Goal: Contribute content

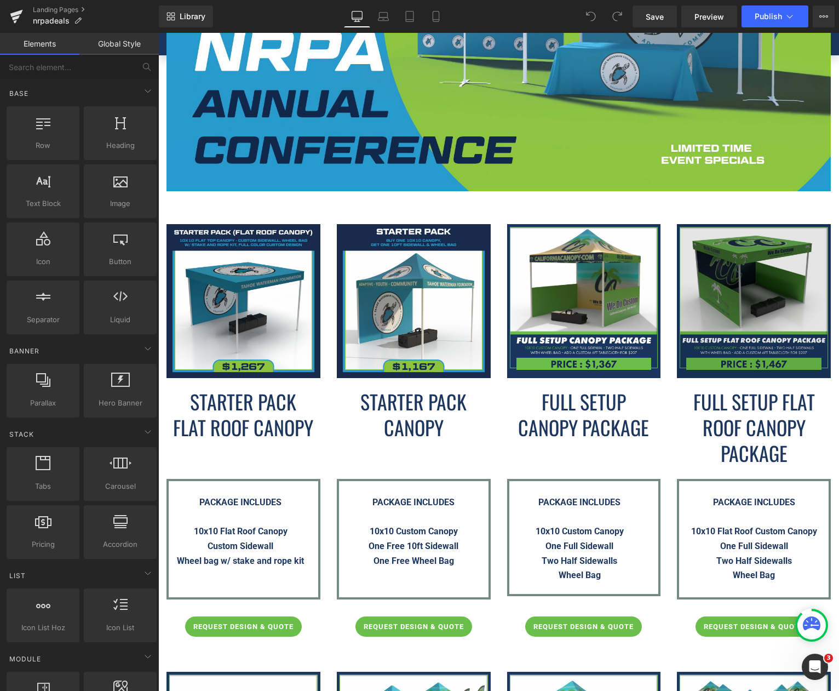
scroll to position [603, 0]
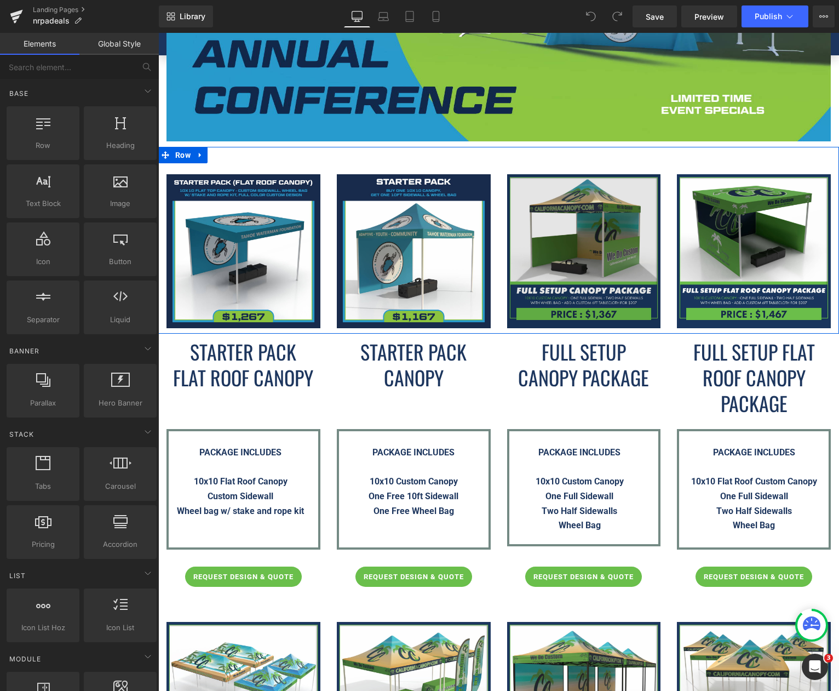
click at [582, 214] on img at bounding box center [584, 251] width 154 height 154
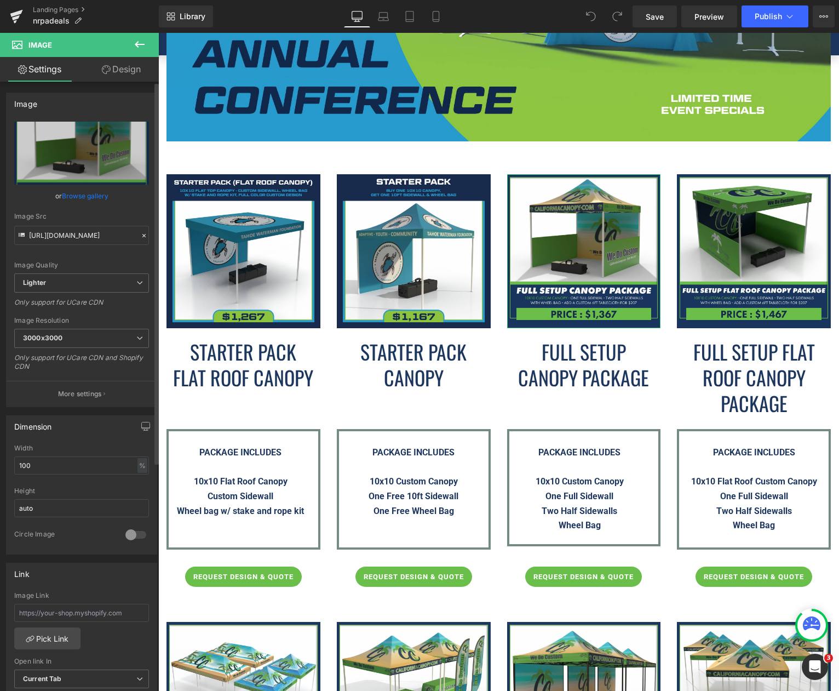
click at [79, 196] on link "Browse gallery" at bounding box center [85, 195] width 47 height 19
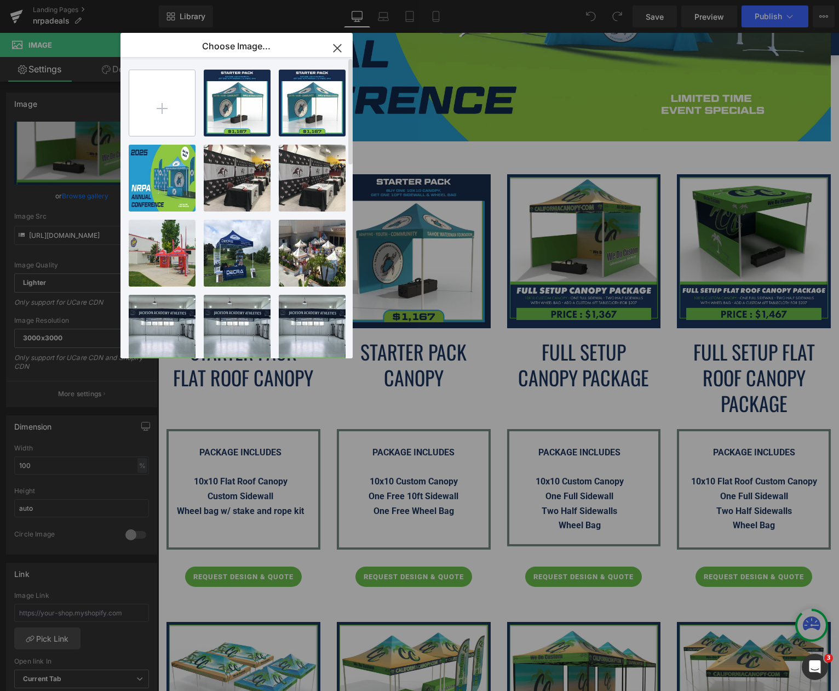
click at [164, 96] on input "file" at bounding box center [162, 103] width 66 height 66
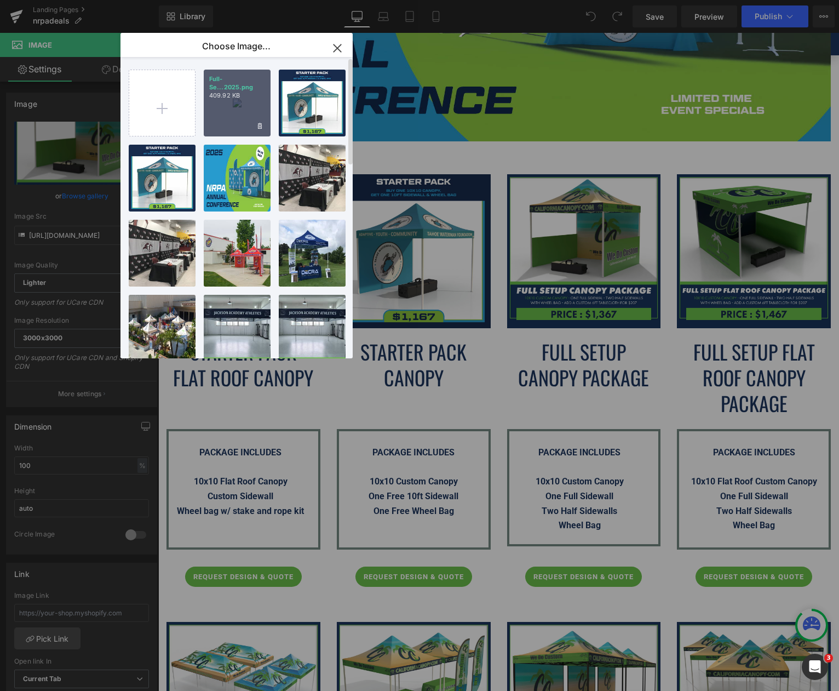
click at [238, 119] on div "Full-Se...2025.png 409.92 KB" at bounding box center [237, 103] width 67 height 67
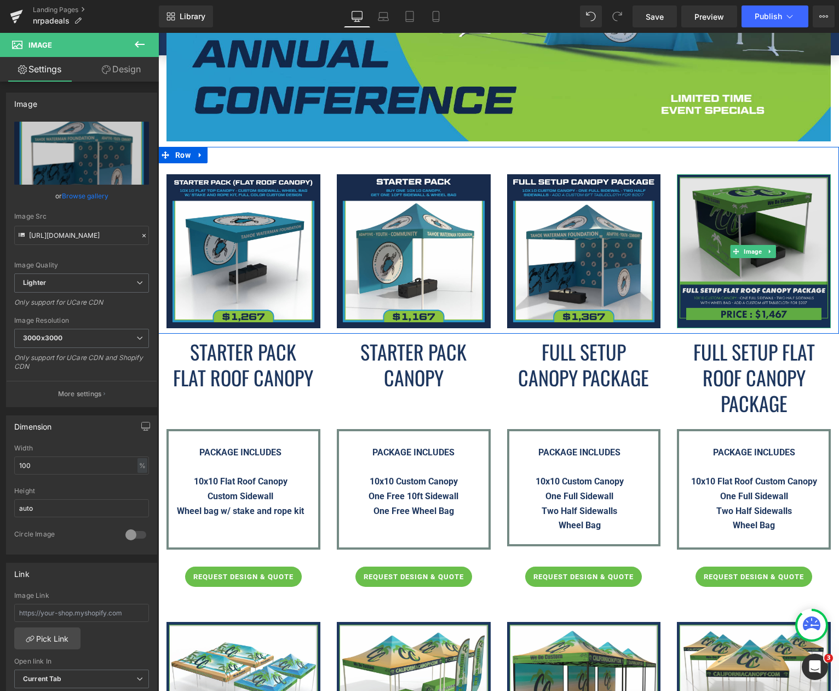
click at [797, 213] on img at bounding box center [754, 251] width 154 height 154
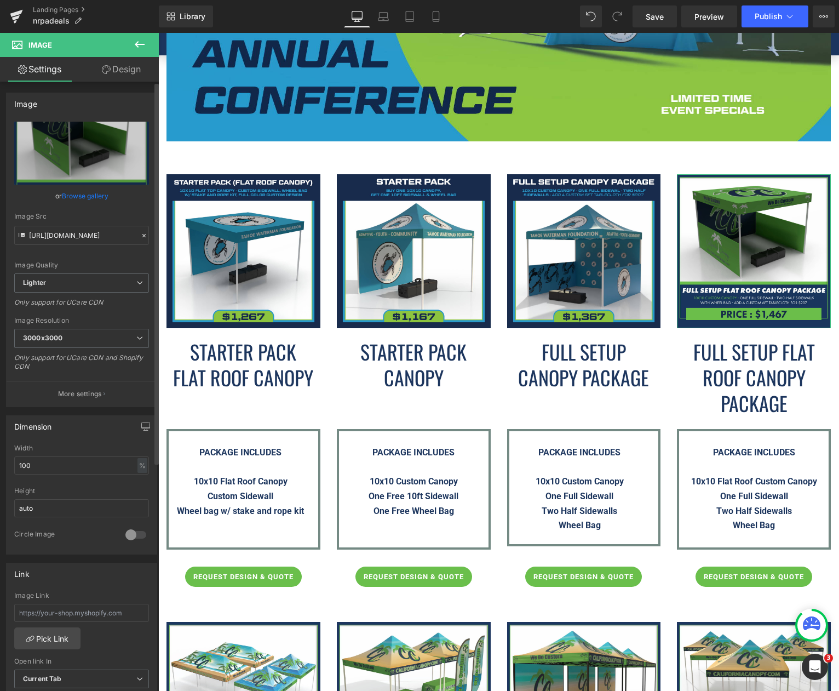
click at [89, 199] on link "Browse gallery" at bounding box center [85, 195] width 47 height 19
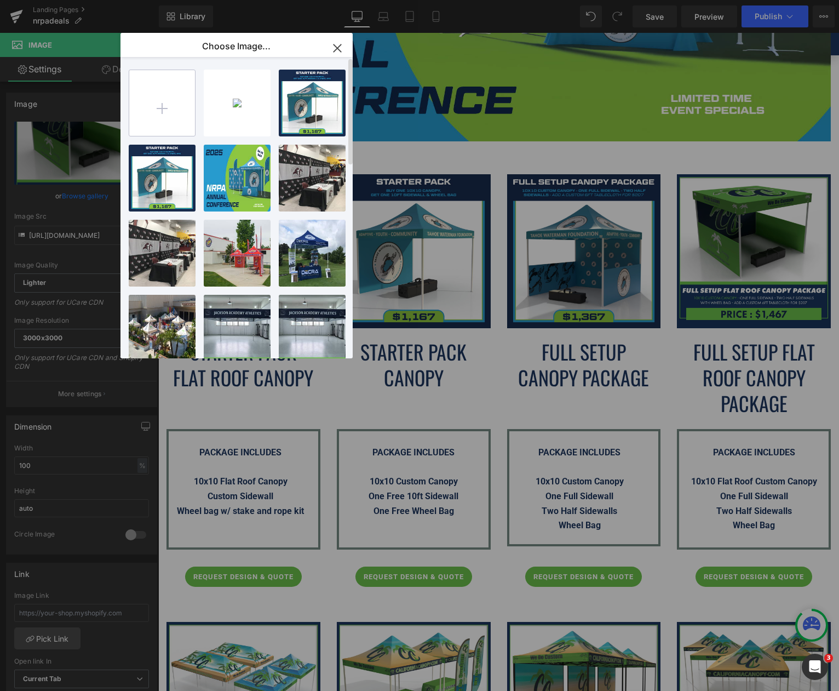
click at [187, 110] on input "file" at bounding box center [162, 103] width 66 height 66
type input "C:\fakepath\Full-Setup-Flat-Roof-Canopy-Package---NRPA-Conference-2025.png"
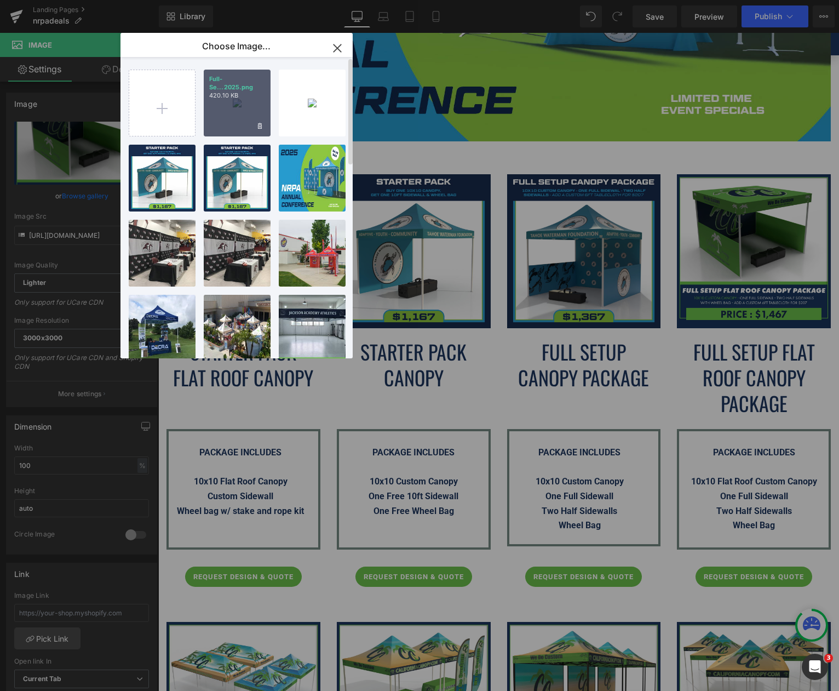
click at [248, 112] on div "Full-Se...2025.png 420.10 KB" at bounding box center [237, 103] width 67 height 67
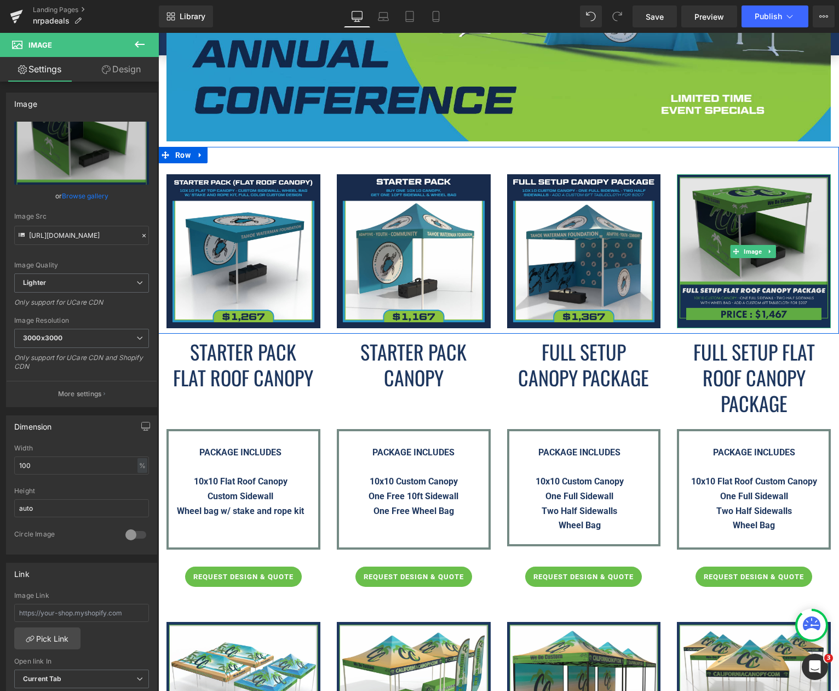
click at [735, 220] on img at bounding box center [754, 251] width 154 height 154
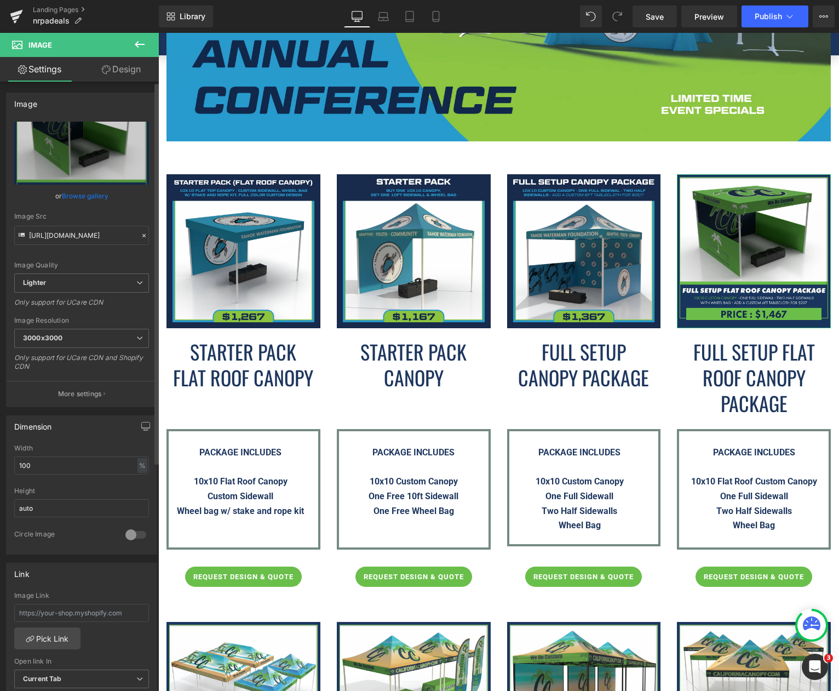
click at [76, 196] on link "Browse gallery" at bounding box center [85, 195] width 47 height 19
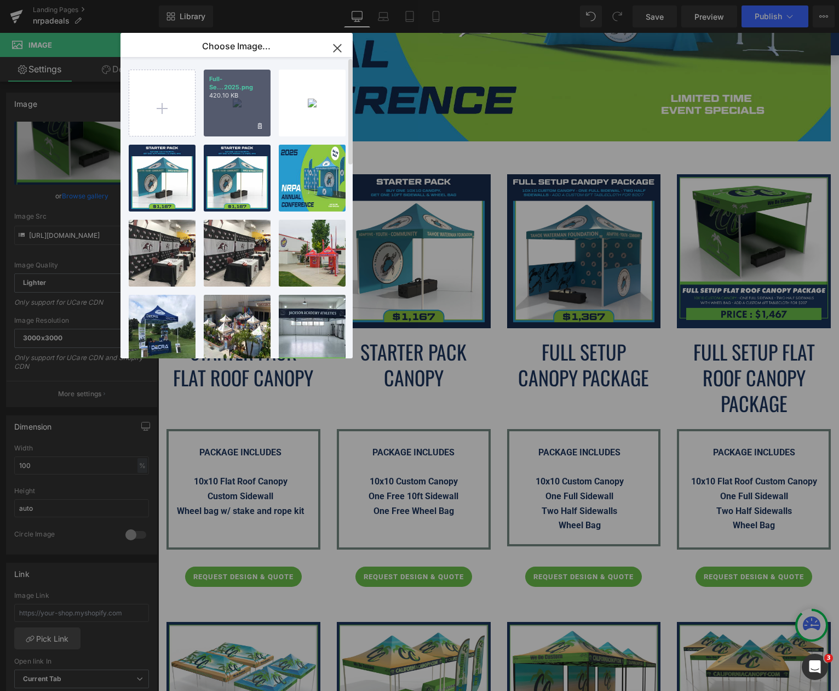
drag, startPoint x: 238, startPoint y: 97, endPoint x: 80, endPoint y: 64, distance: 161.3
click at [238, 96] on p "420.10 KB" at bounding box center [237, 95] width 56 height 8
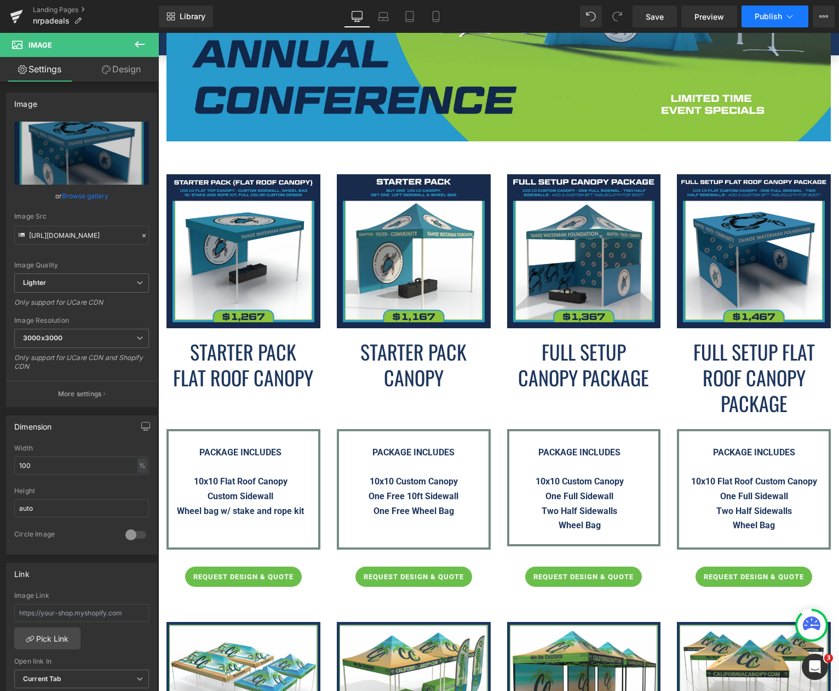
click at [759, 13] on span "Publish" at bounding box center [768, 16] width 27 height 9
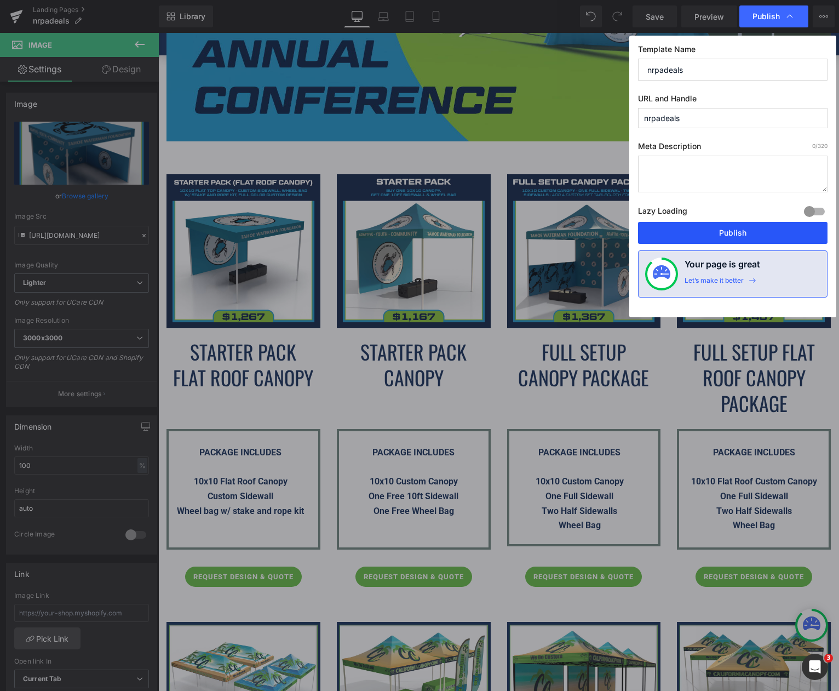
click at [740, 227] on button "Publish" at bounding box center [733, 233] width 190 height 22
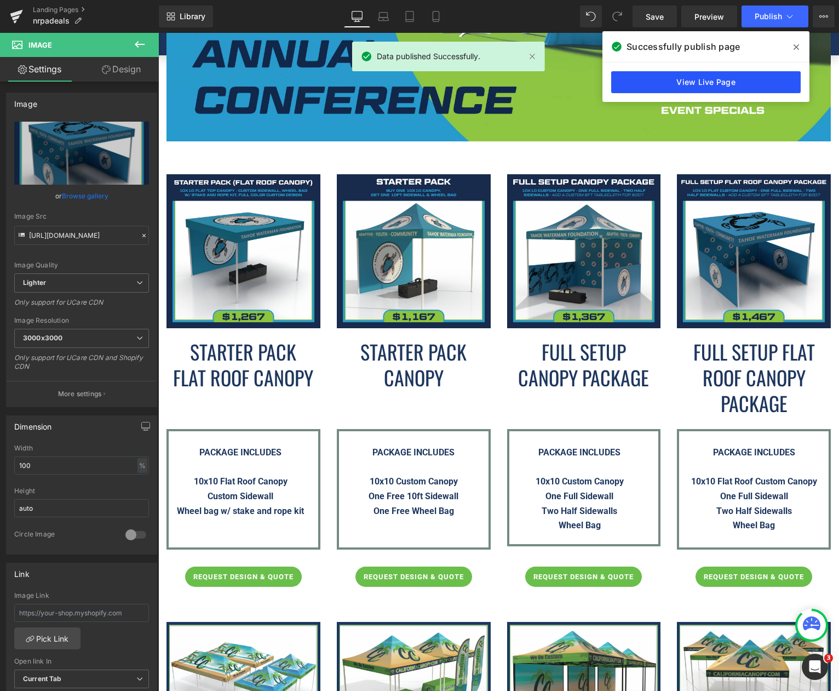
click at [742, 82] on link "View Live Page" at bounding box center [706, 82] width 190 height 22
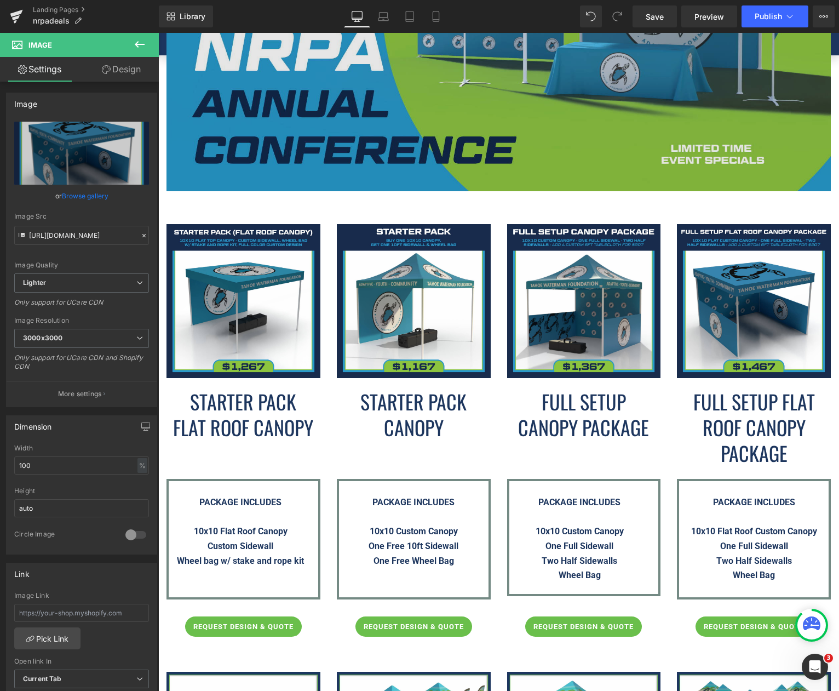
scroll to position [552, 0]
